Goal: Transaction & Acquisition: Purchase product/service

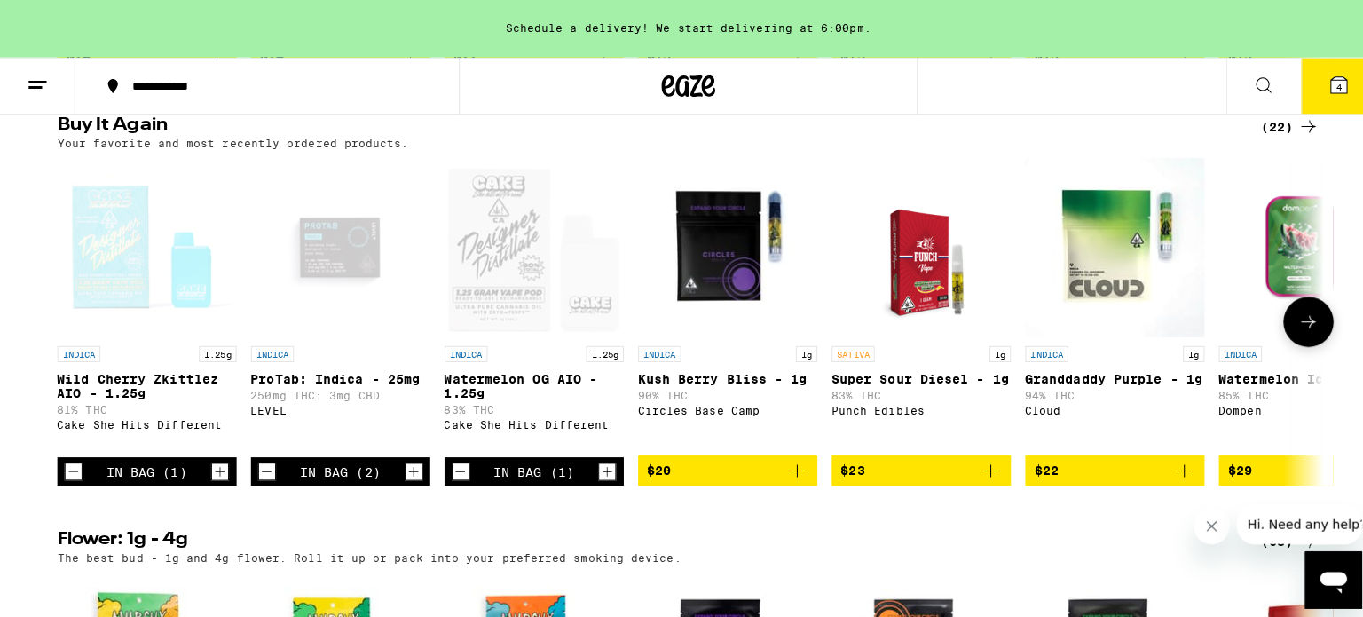
scroll to position [1419, 0]
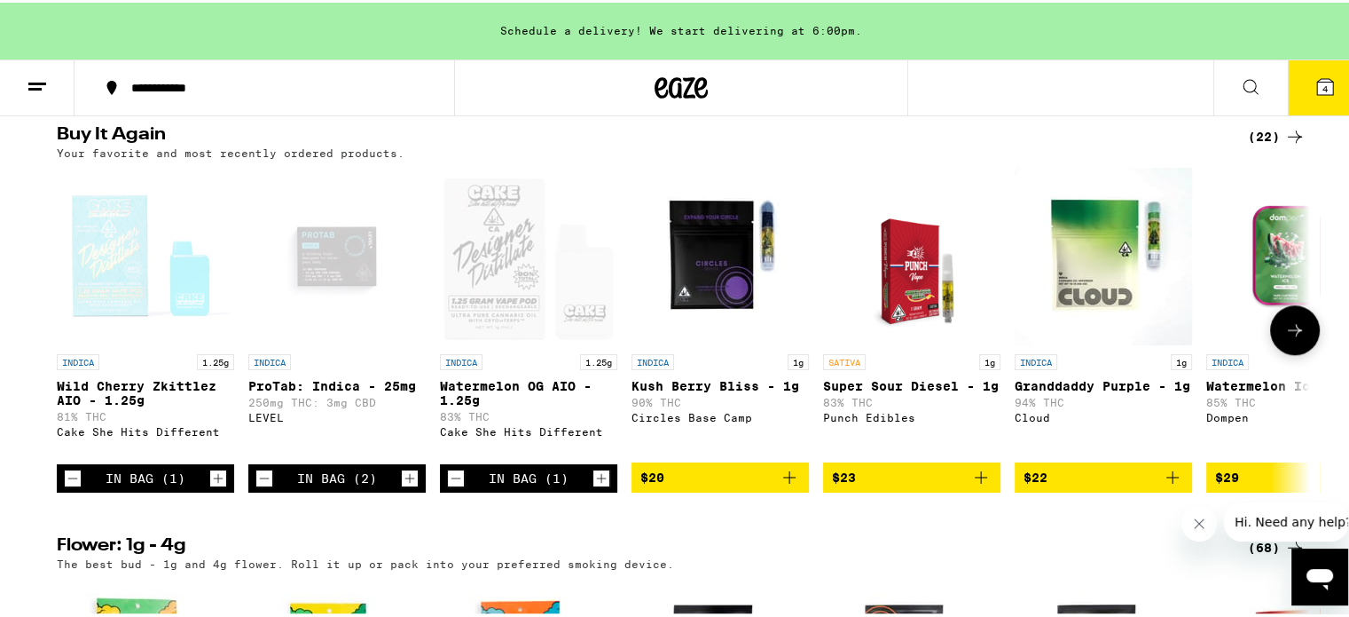
click at [68, 475] on icon "Decrement" at bounding box center [73, 475] width 10 height 0
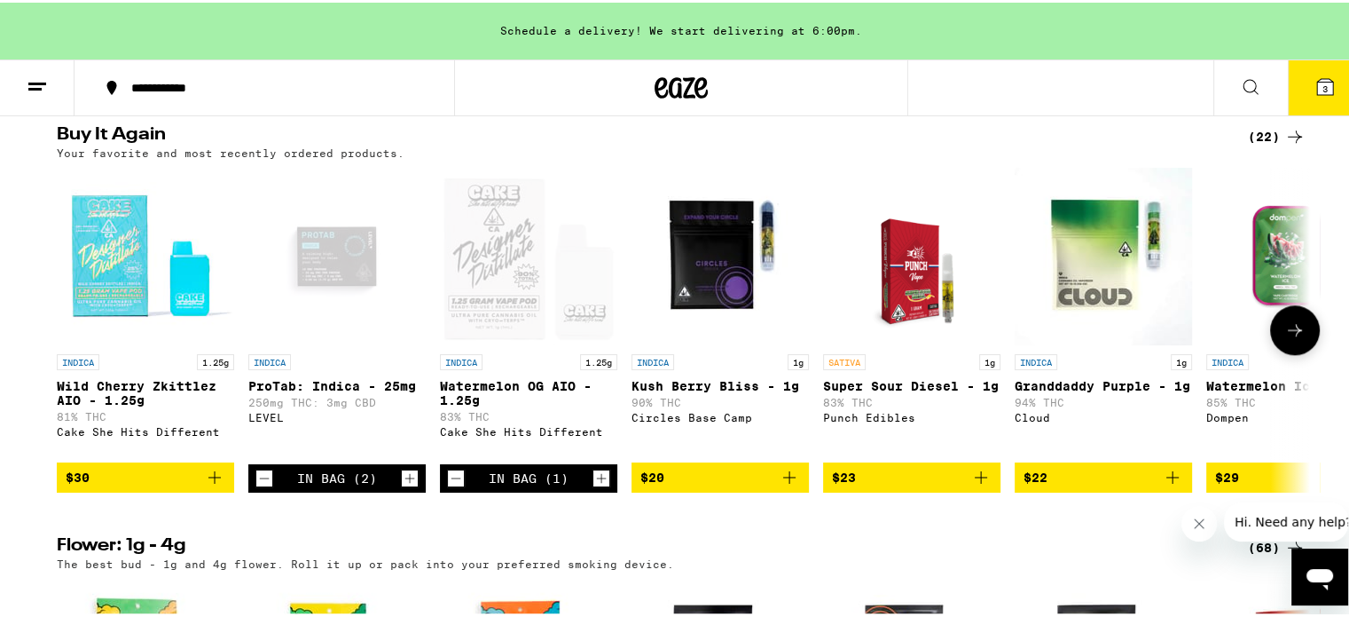
click at [449, 486] on icon "Decrement" at bounding box center [456, 475] width 16 height 21
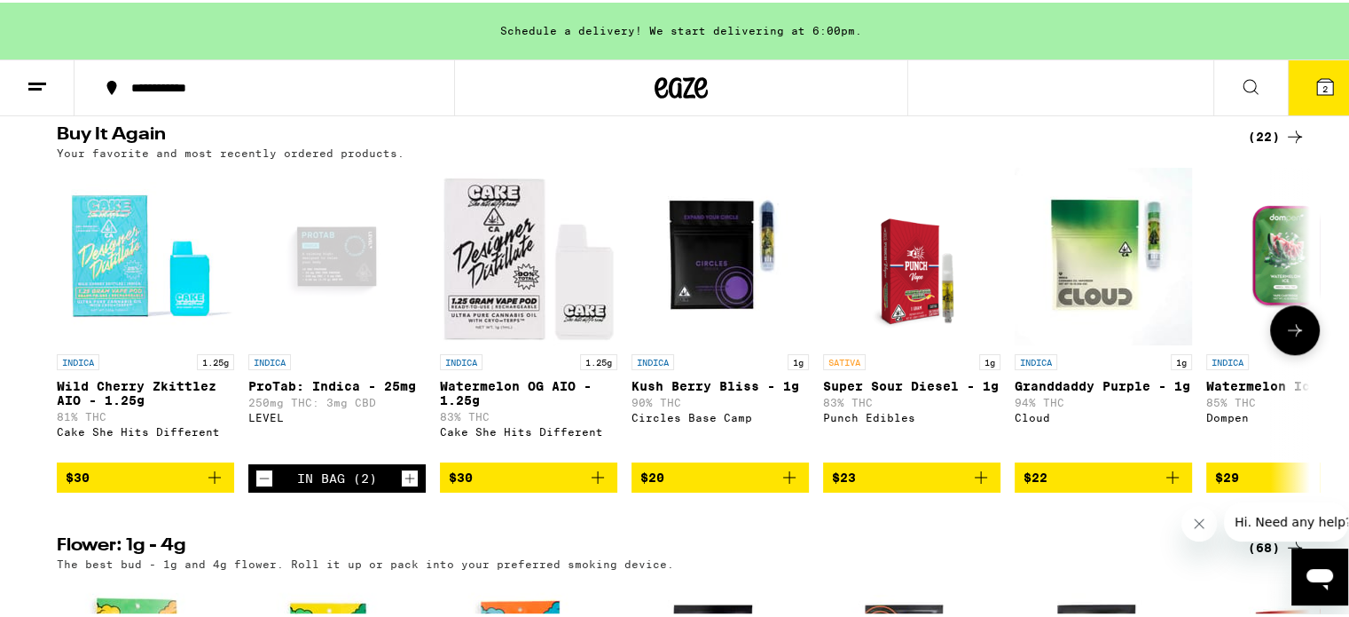
click at [405, 486] on icon "Increment" at bounding box center [410, 475] width 16 height 21
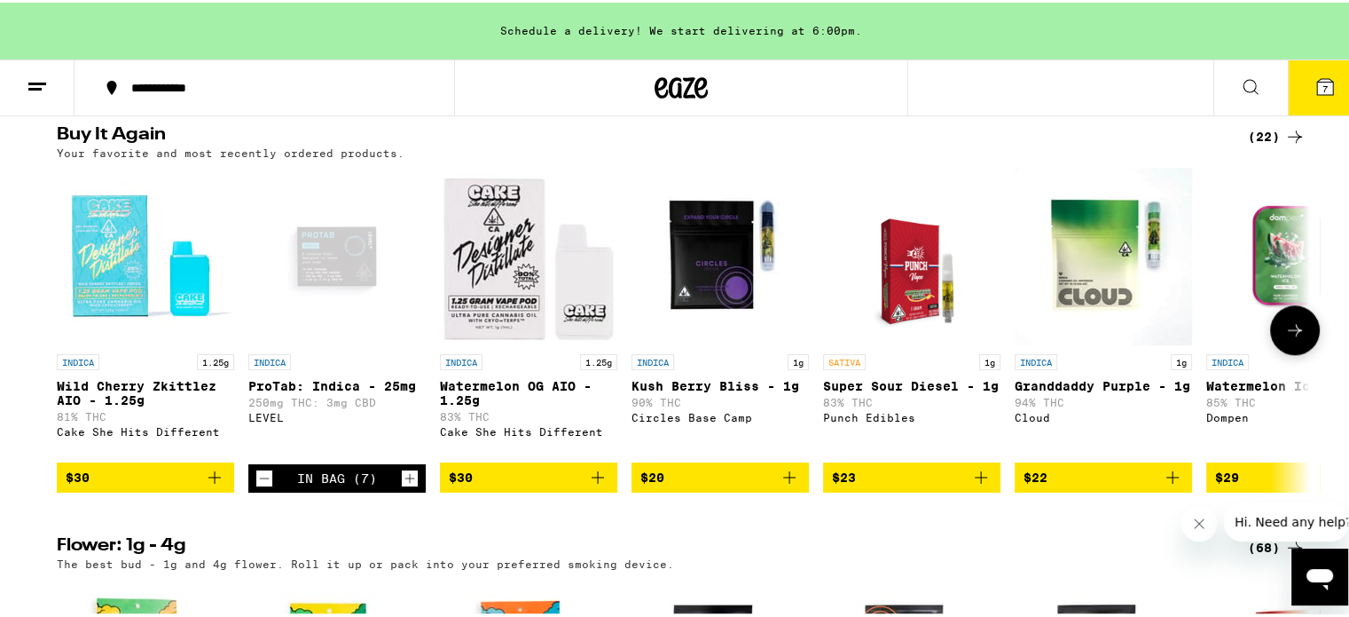
click at [405, 486] on icon "Increment" at bounding box center [410, 475] width 16 height 21
click at [404, 486] on icon "Increment" at bounding box center [410, 475] width 16 height 21
click at [1333, 80] on button "11" at bounding box center [1325, 85] width 75 height 55
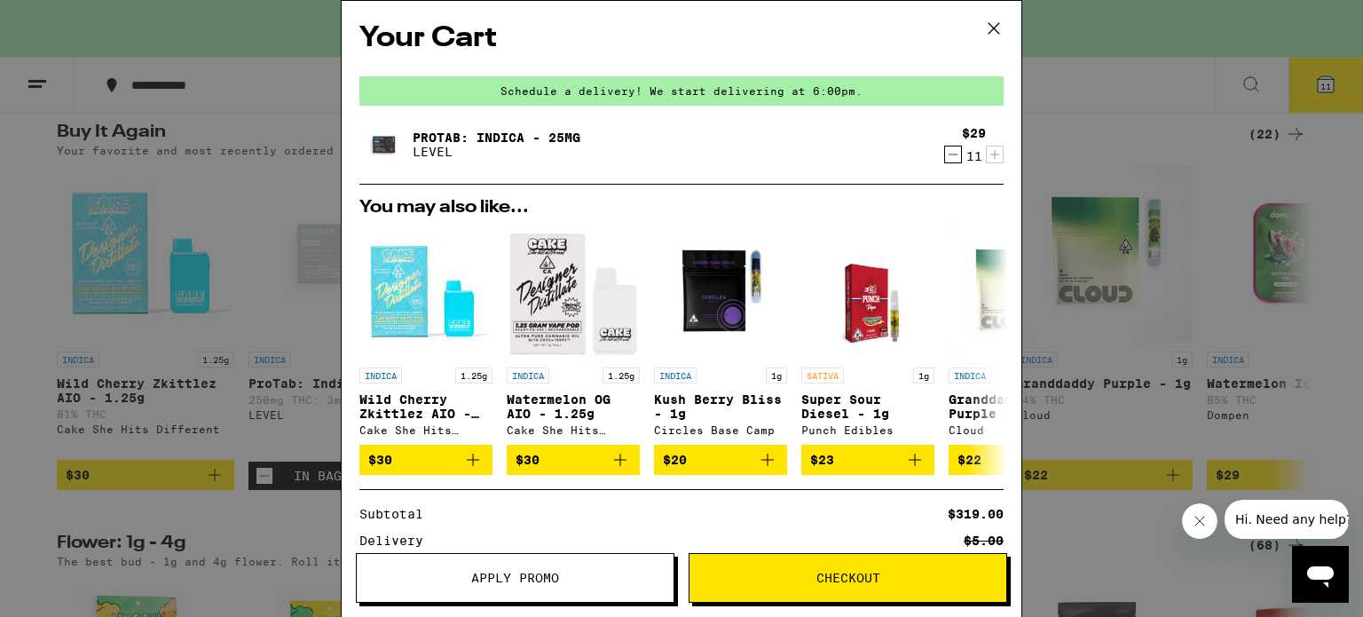
click at [945, 155] on icon "Decrement" at bounding box center [953, 154] width 16 height 21
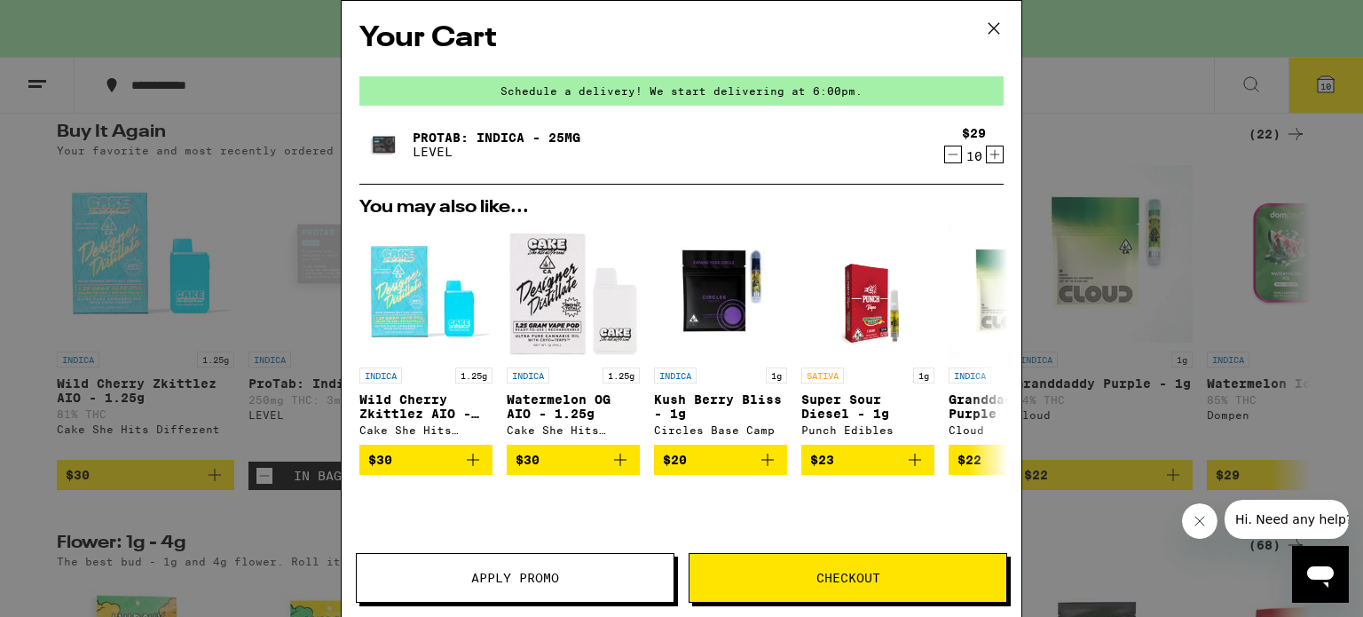
click at [945, 155] on icon "Decrement" at bounding box center [953, 154] width 16 height 21
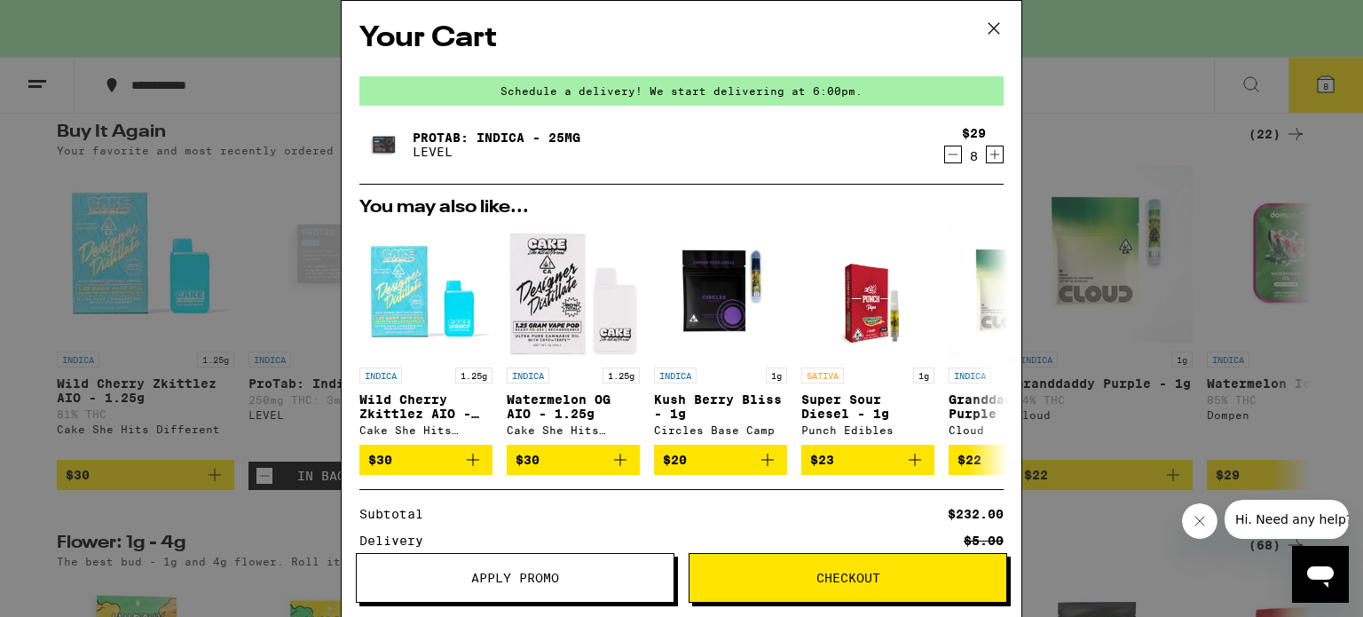
click at [945, 153] on icon "Decrement" at bounding box center [953, 154] width 16 height 21
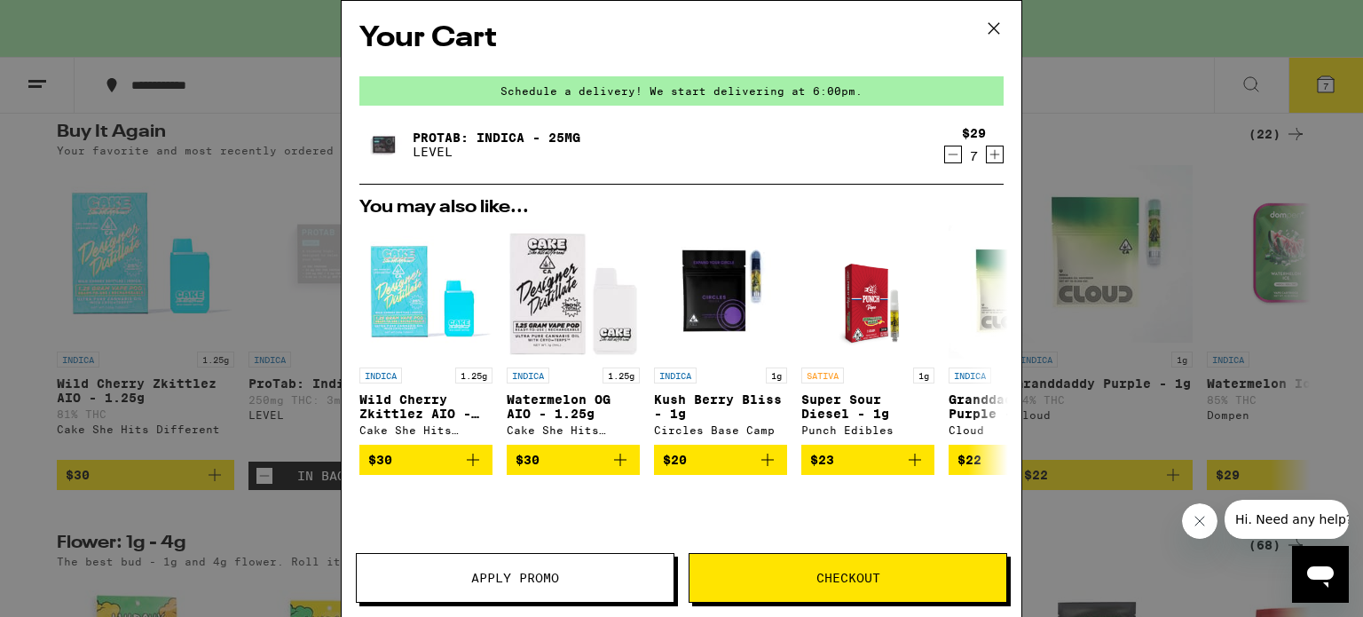
click at [945, 153] on icon "Decrement" at bounding box center [953, 154] width 16 height 21
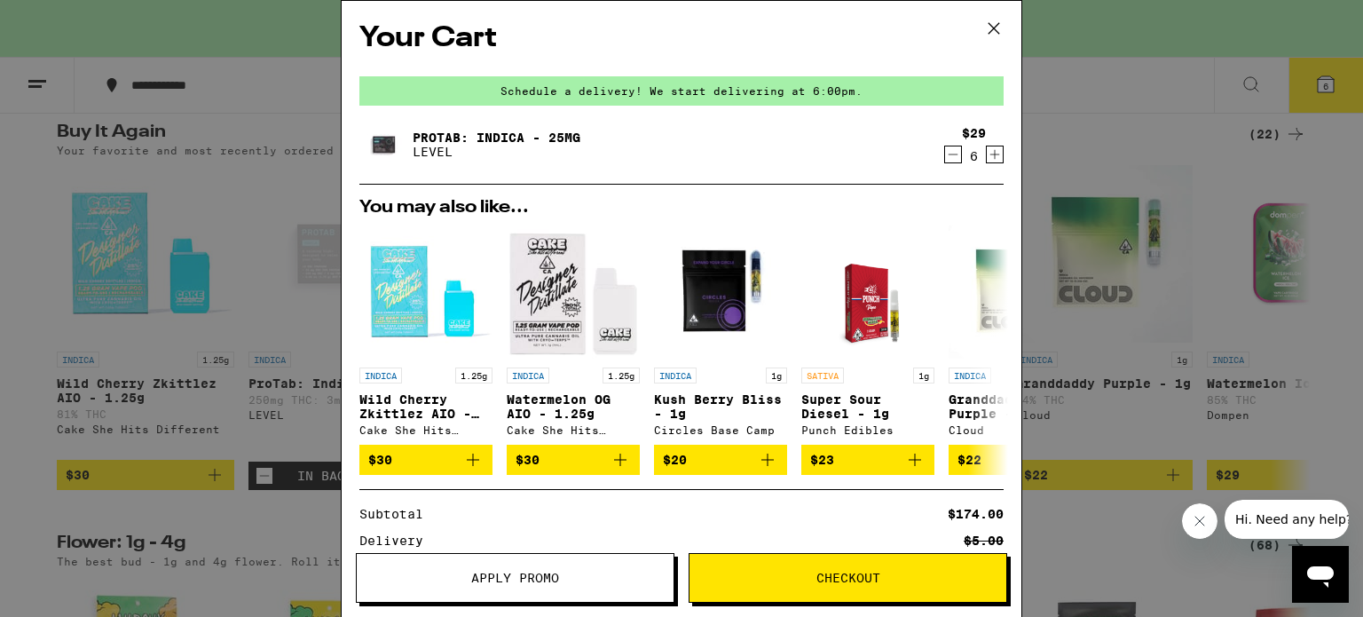
click at [994, 21] on icon at bounding box center [993, 28] width 27 height 27
